Goal: Information Seeking & Learning: Learn about a topic

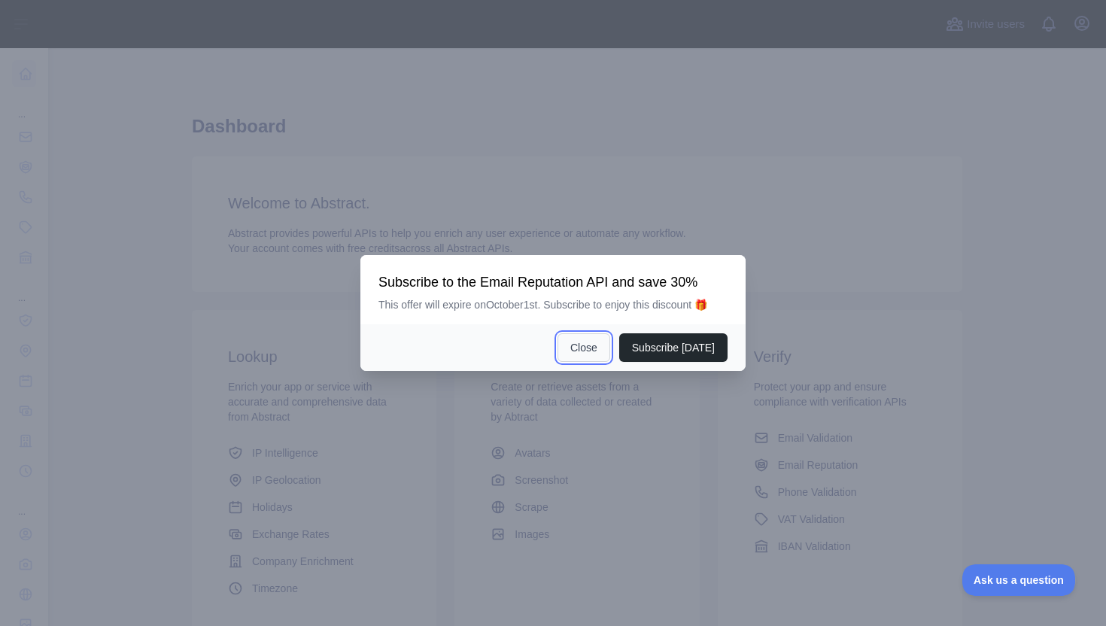
click at [583, 347] on button "Close" at bounding box center [583, 347] width 53 height 29
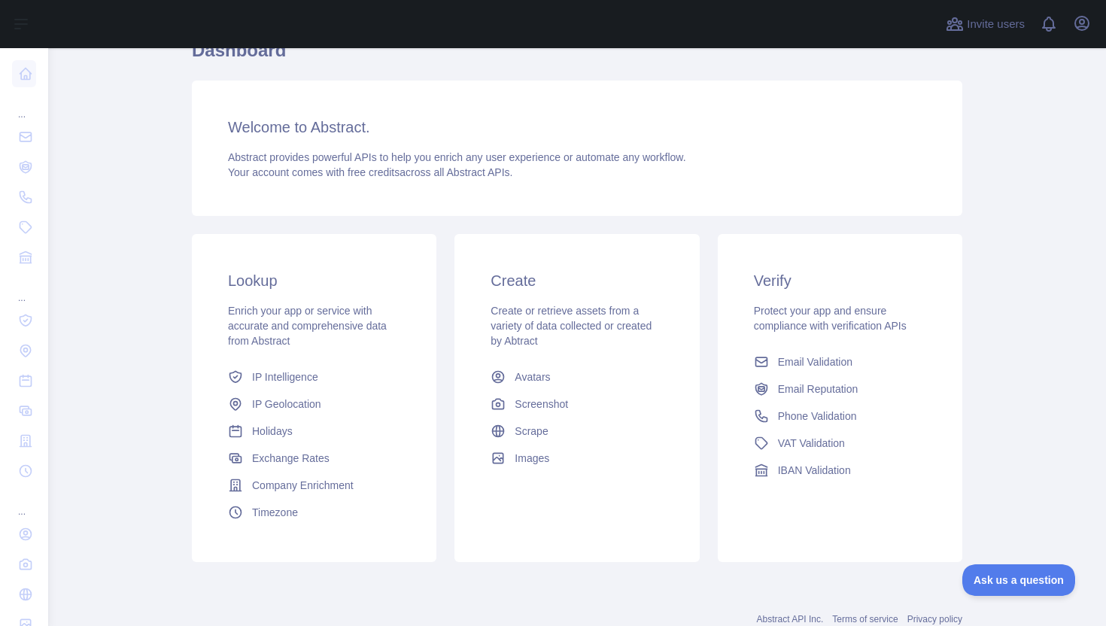
scroll to position [123, 0]
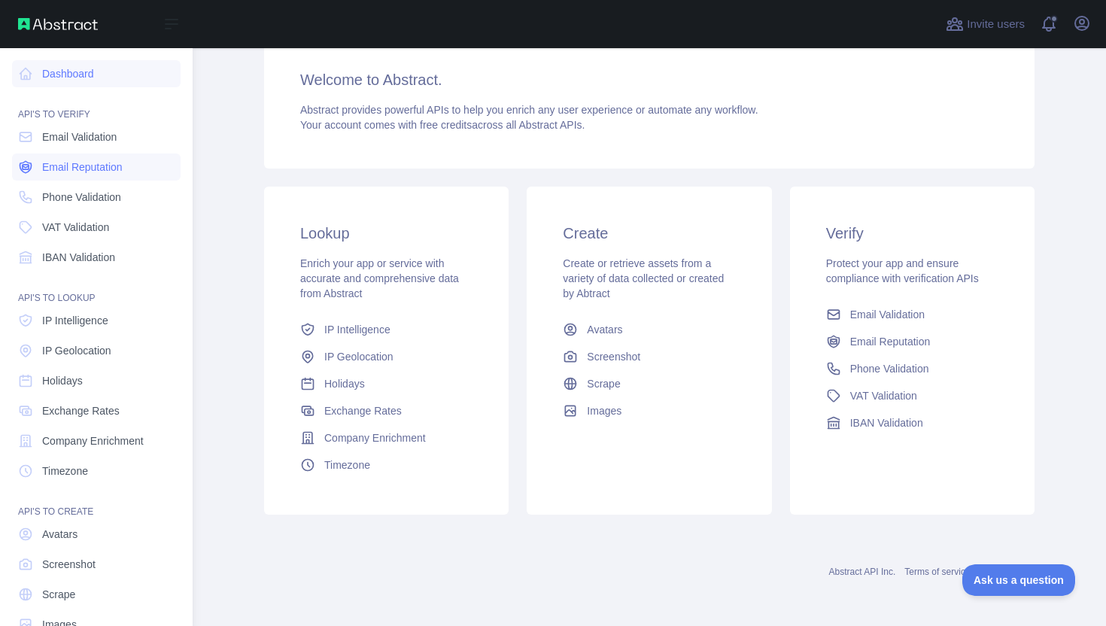
click at [80, 176] on link "Email Reputation" at bounding box center [96, 166] width 168 height 27
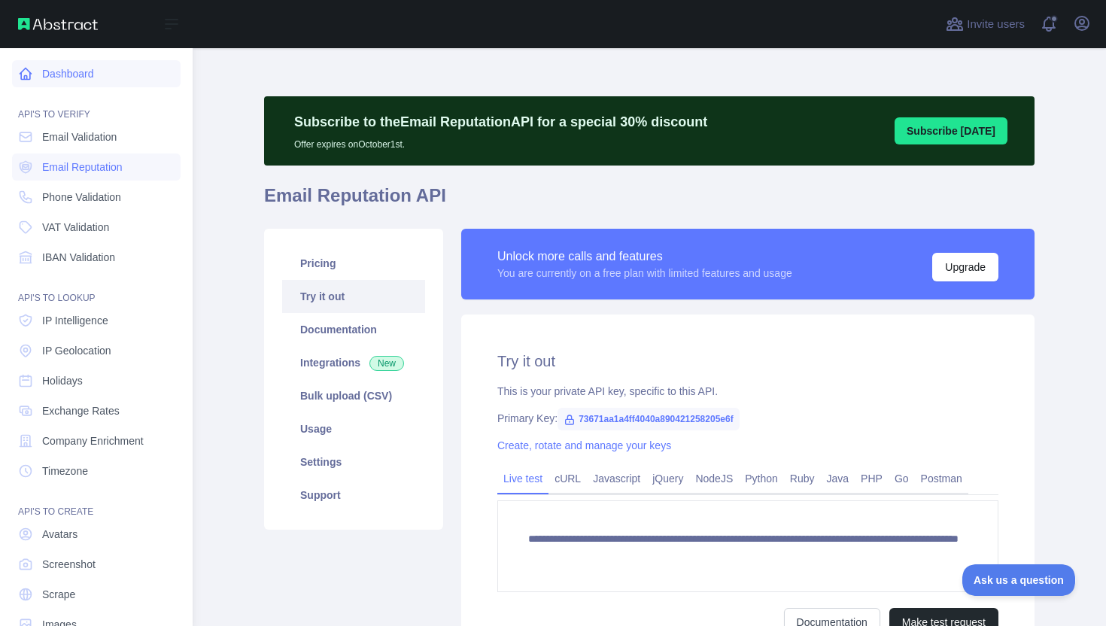
click at [68, 80] on link "Dashboard" at bounding box center [96, 73] width 168 height 27
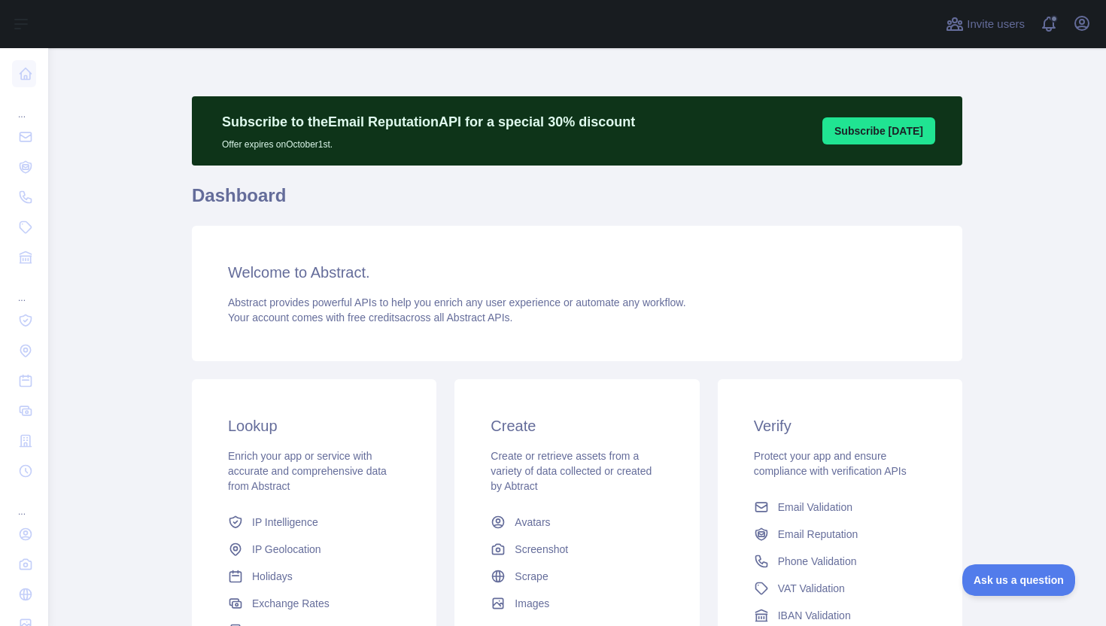
scroll to position [193, 0]
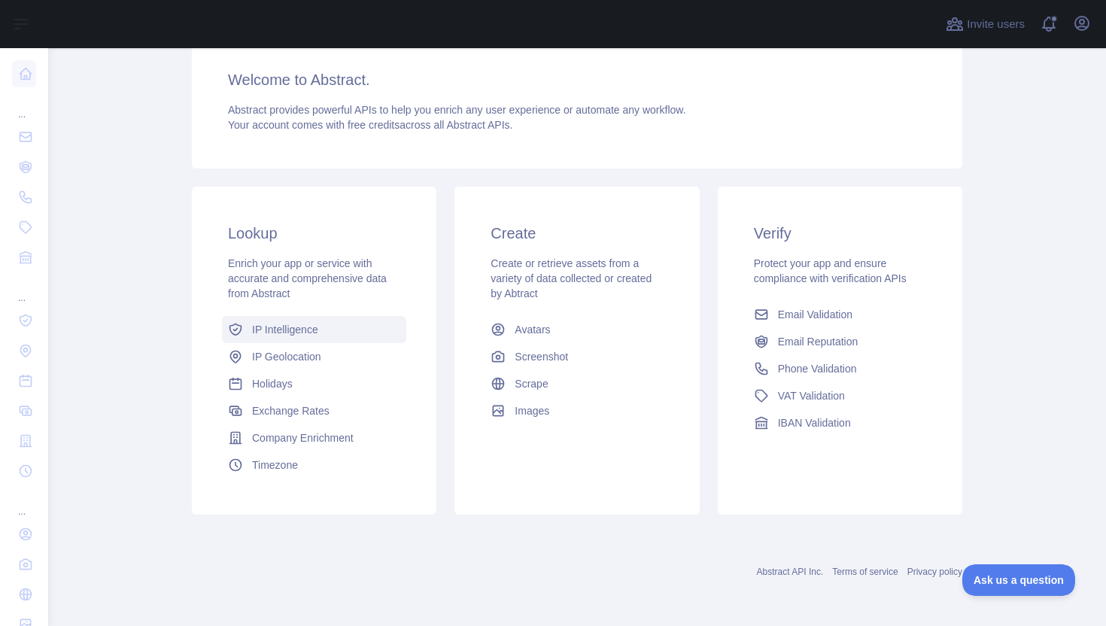
click at [286, 335] on span "IP Intelligence" at bounding box center [285, 329] width 66 height 15
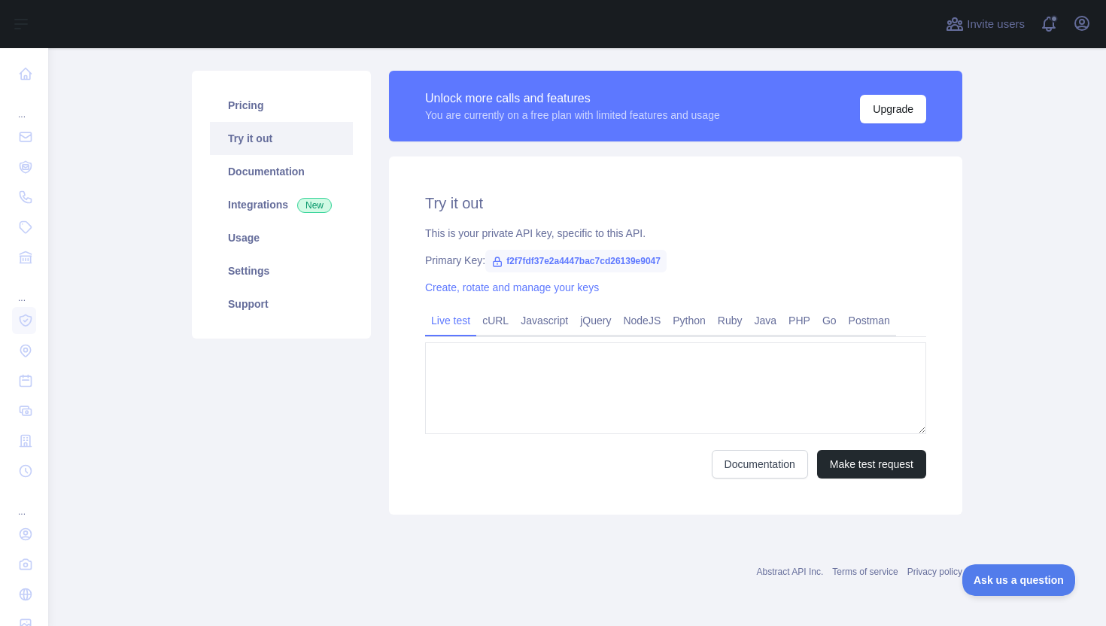
type textarea "**********"
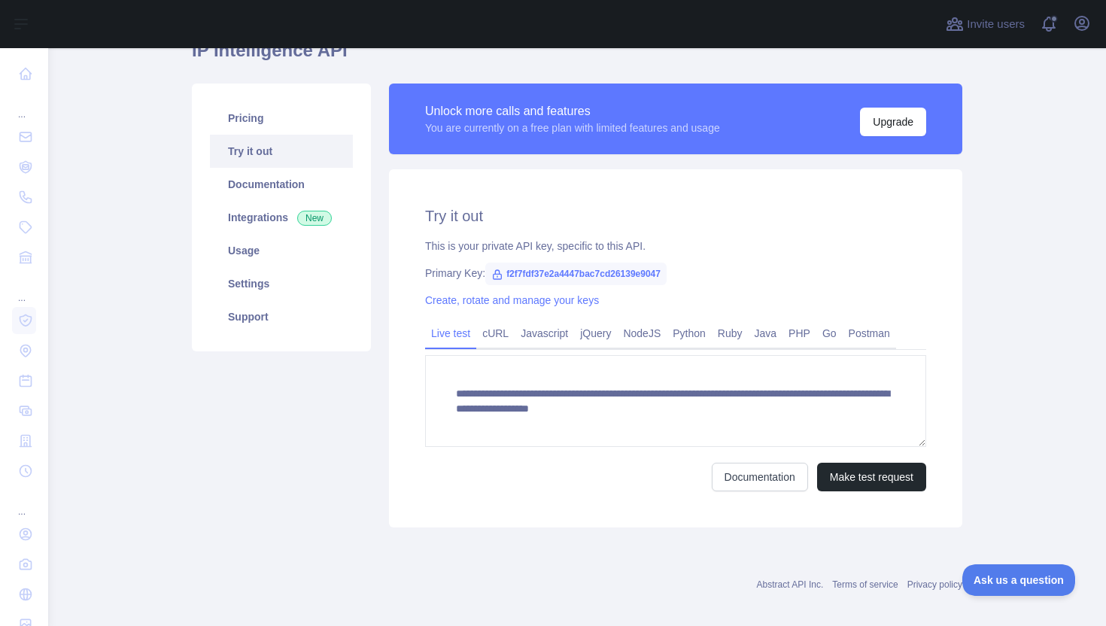
scroll to position [158, 0]
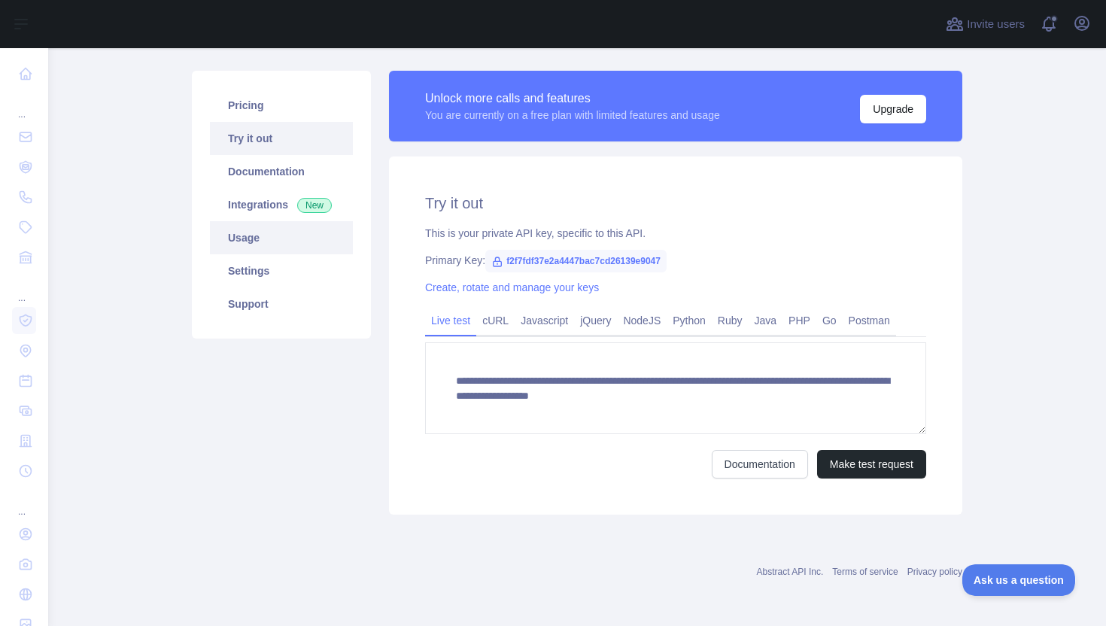
click at [302, 241] on link "Usage" at bounding box center [281, 237] width 143 height 33
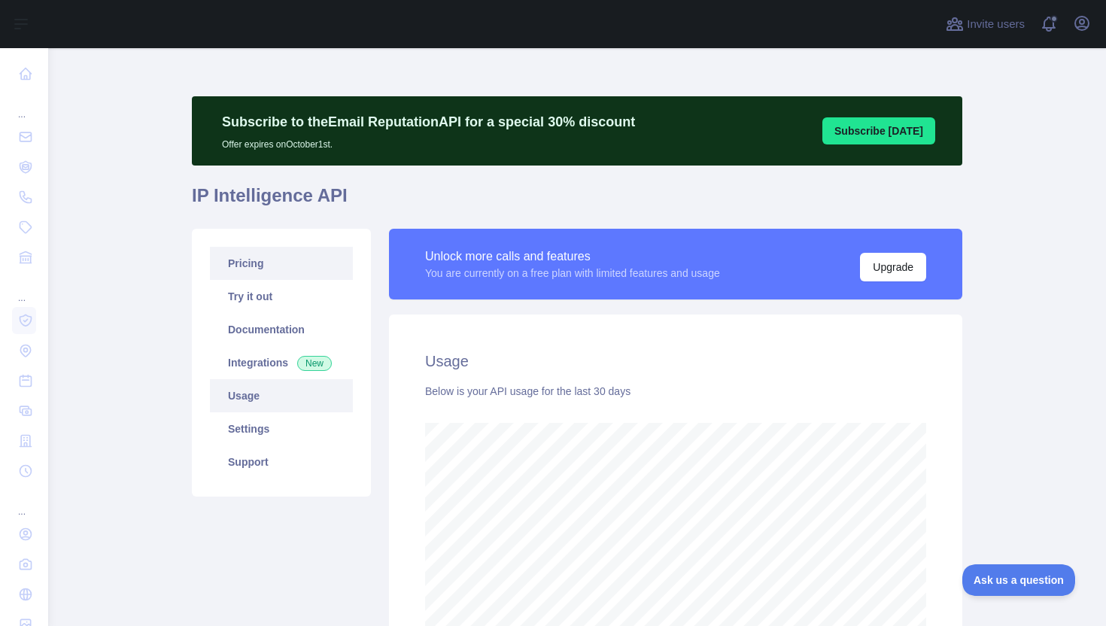
click at [251, 253] on link "Pricing" at bounding box center [281, 263] width 143 height 33
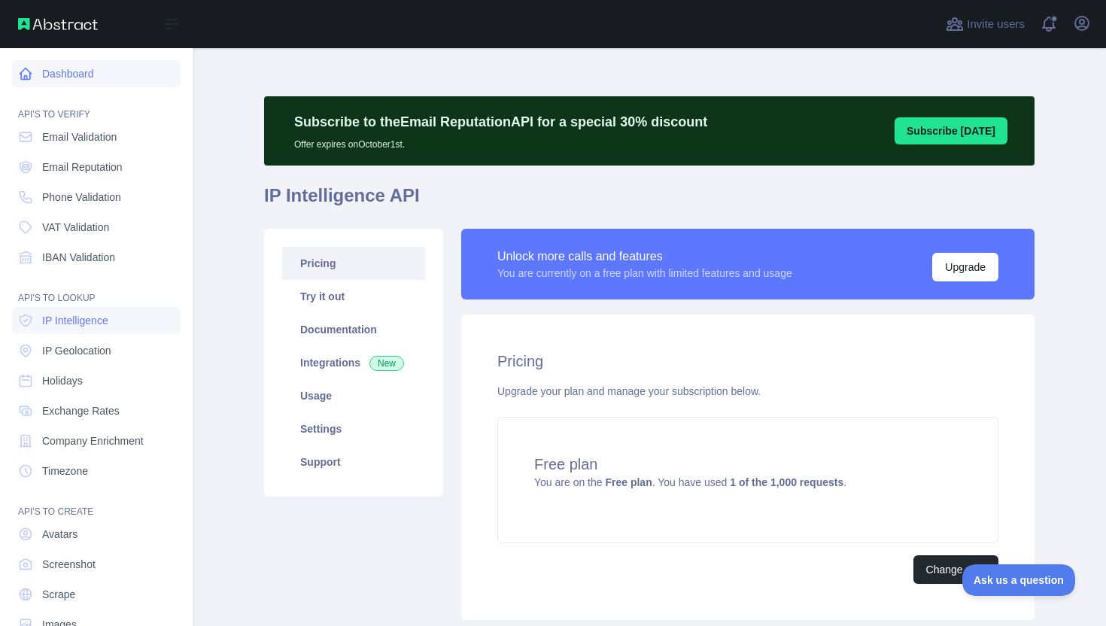
click at [26, 80] on icon at bounding box center [25, 73] width 15 height 15
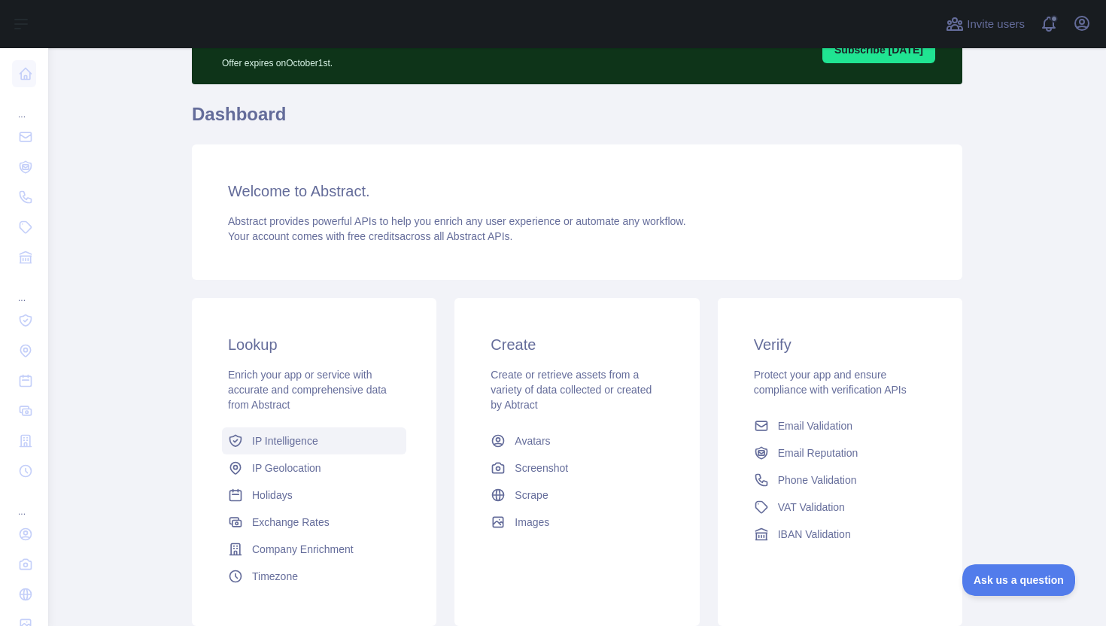
scroll to position [108, 0]
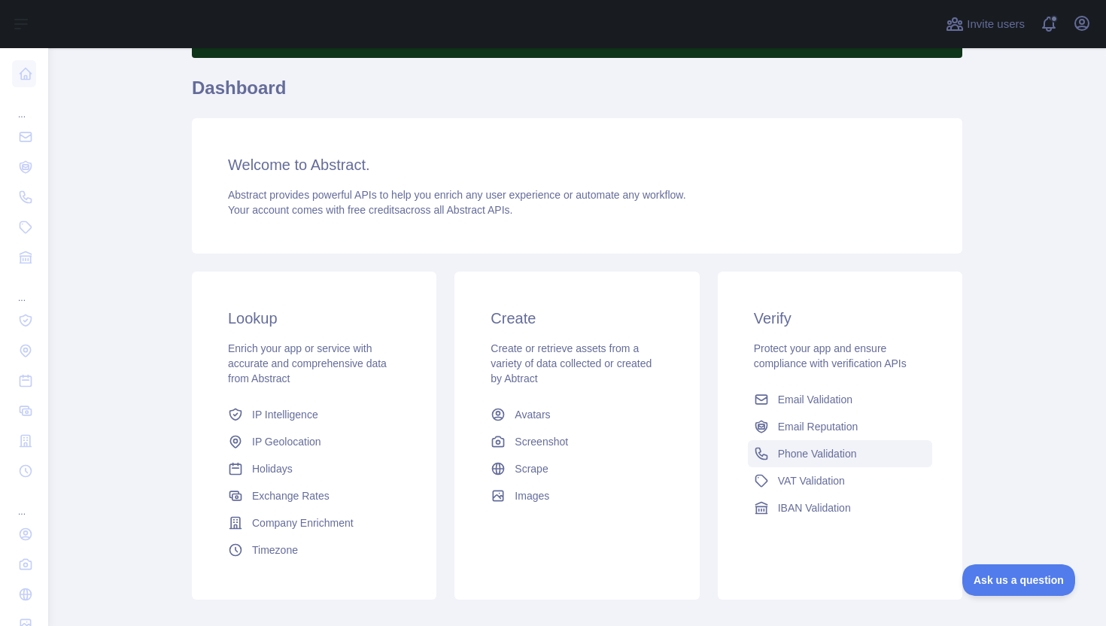
click at [826, 456] on span "Phone Validation" at bounding box center [817, 453] width 79 height 15
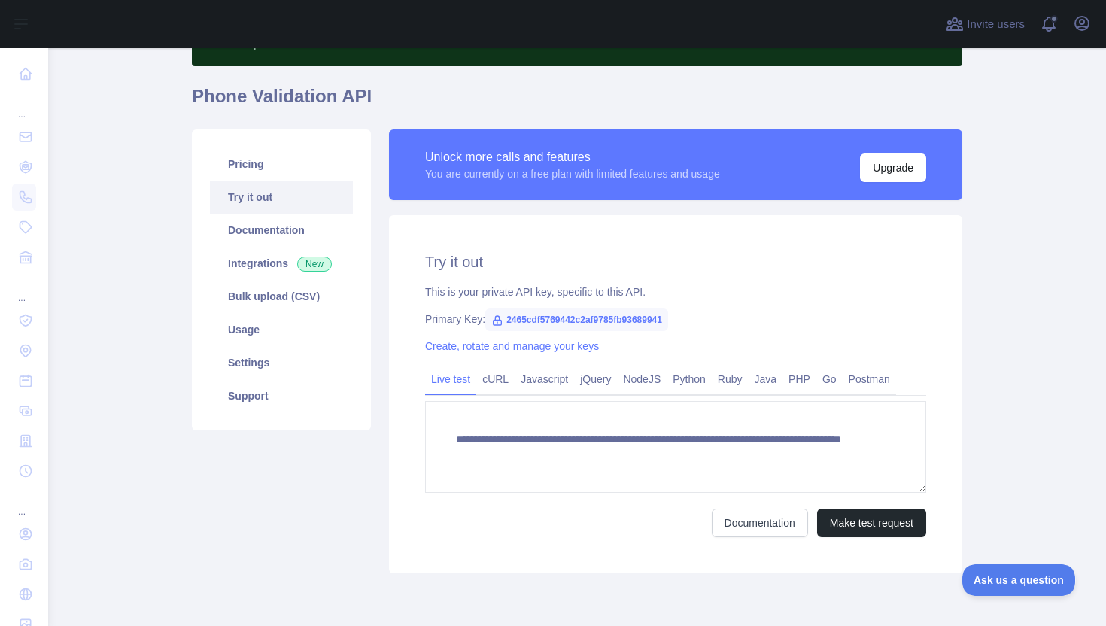
scroll to position [158, 0]
